Goal: Find specific page/section: Find specific page/section

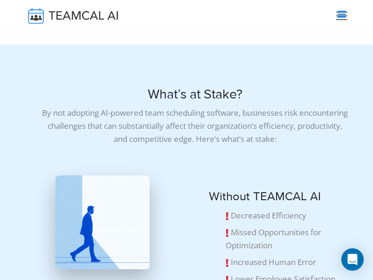
scroll to position [9403, 0]
